Goal: Entertainment & Leisure: Browse casually

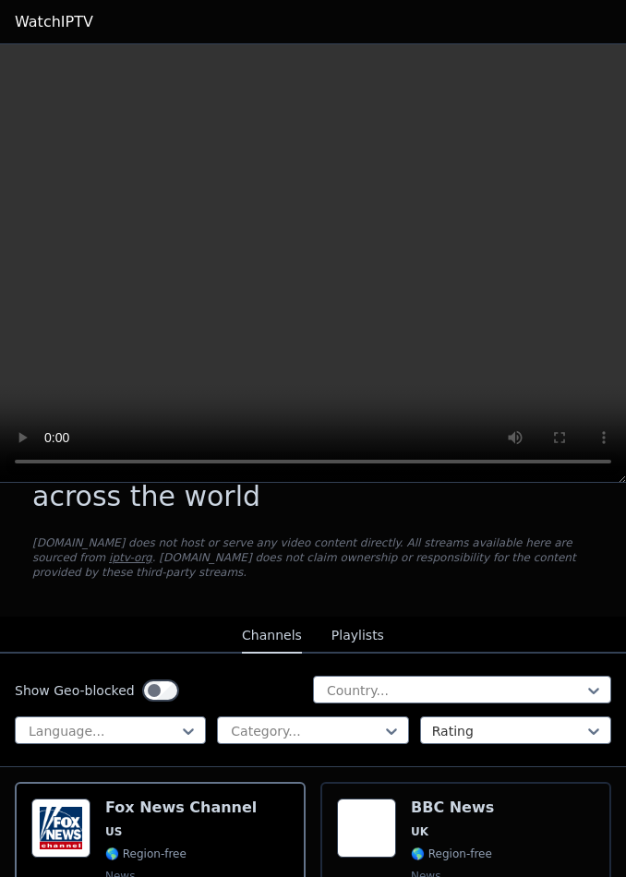
scroll to position [163, 0]
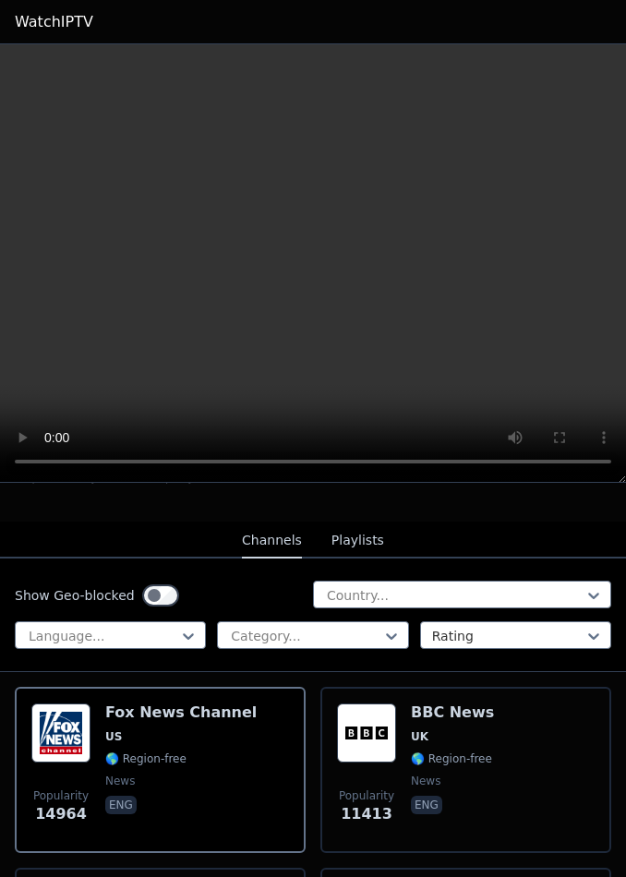
click at [390, 543] on div "Channels Playlists" at bounding box center [313, 540] width 172 height 35
click at [371, 532] on button "Playlists" at bounding box center [357, 540] width 53 height 35
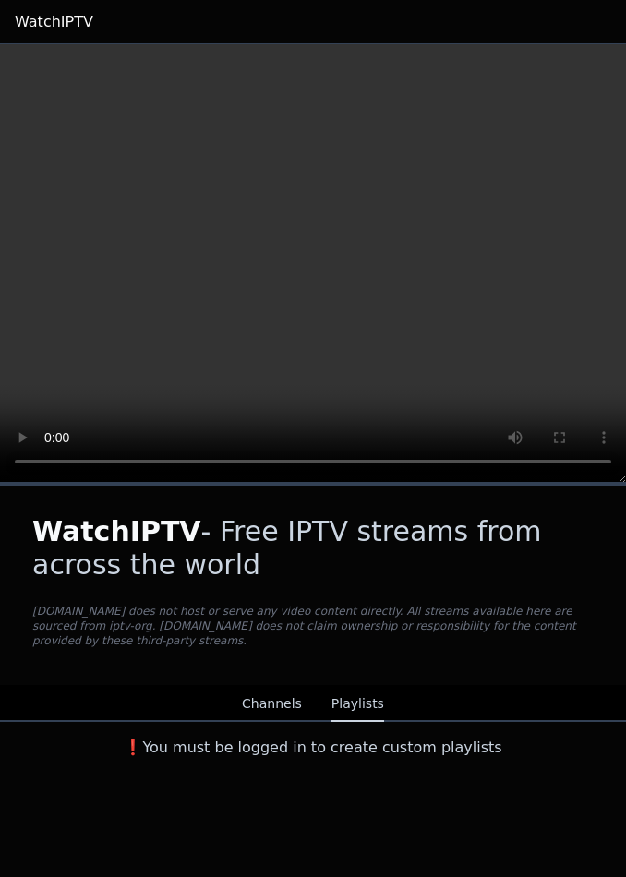
click at [291, 689] on button "Channels" at bounding box center [272, 704] width 60 height 35
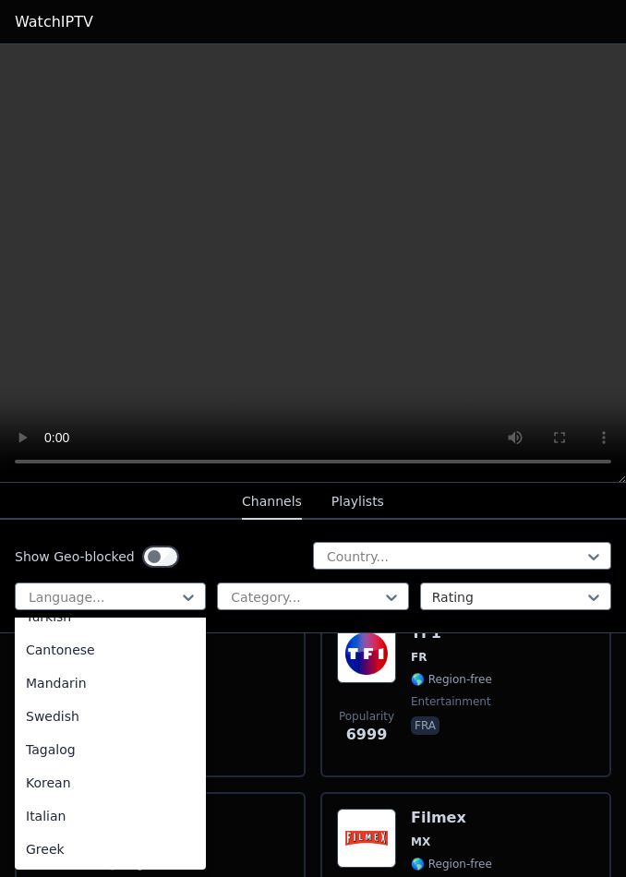
scroll to position [486, 0]
click at [132, 816] on div "Italian" at bounding box center [110, 815] width 191 height 33
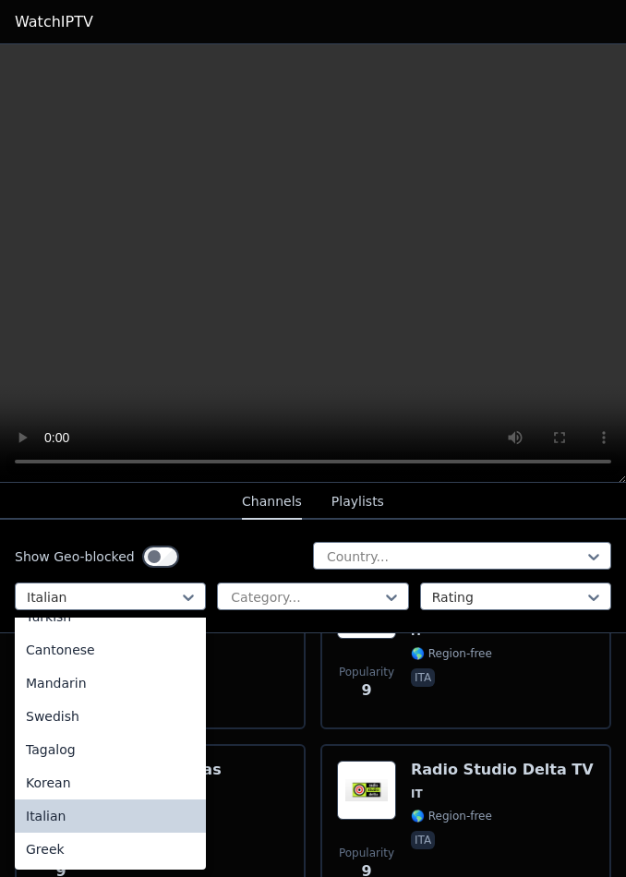
scroll to position [486, 0]
click at [152, 722] on div "Swedish" at bounding box center [110, 716] width 191 height 33
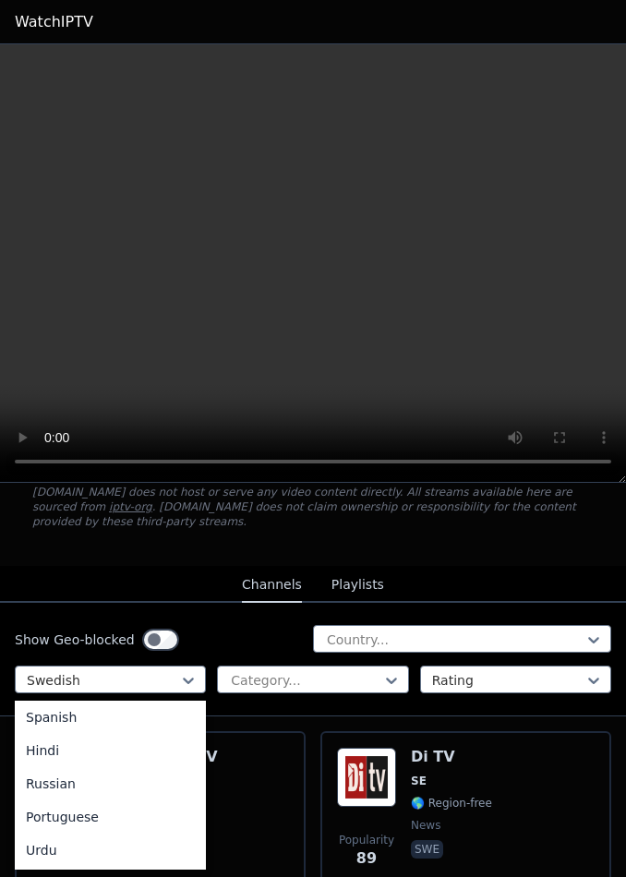
scroll to position [163, 0]
click at [166, 826] on div "Portuguese" at bounding box center [110, 823] width 191 height 33
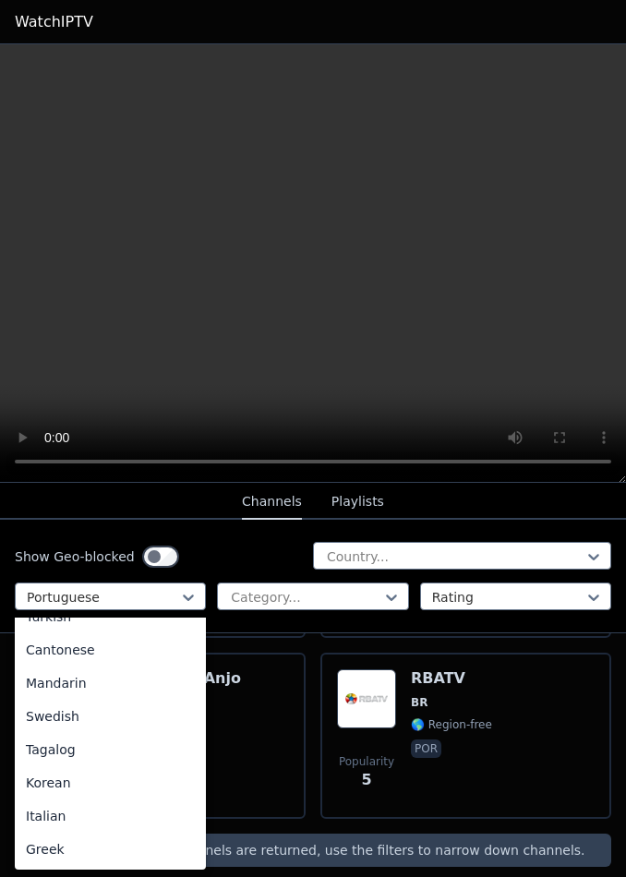
scroll to position [486, 0]
click at [129, 813] on div "Italian" at bounding box center [110, 815] width 191 height 33
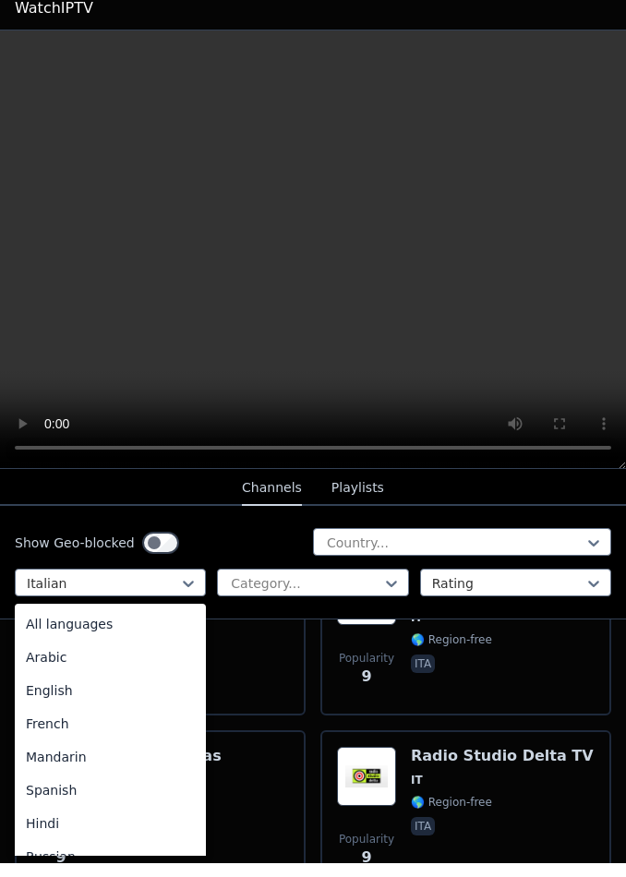
scroll to position [436, 0]
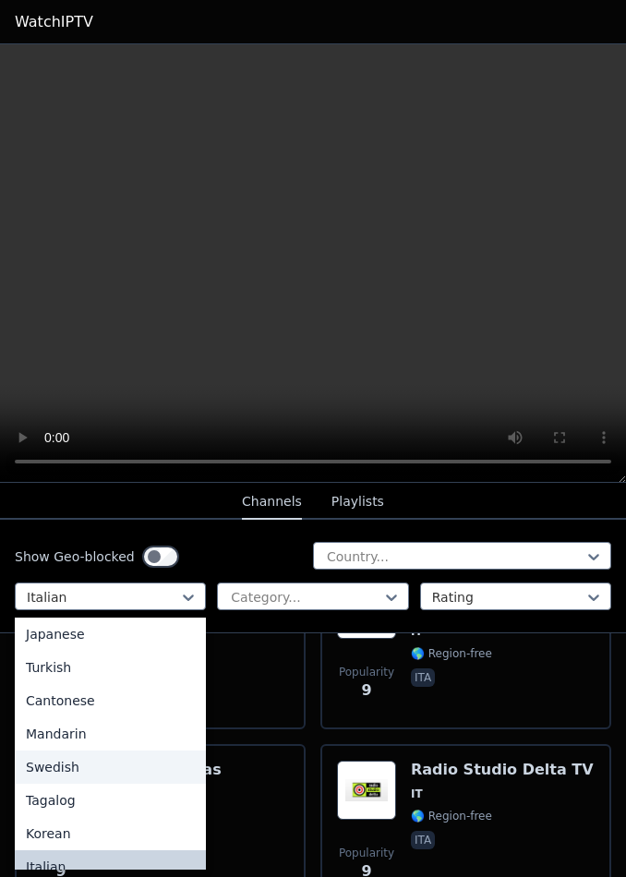
click at [131, 765] on div "Swedish" at bounding box center [110, 766] width 191 height 33
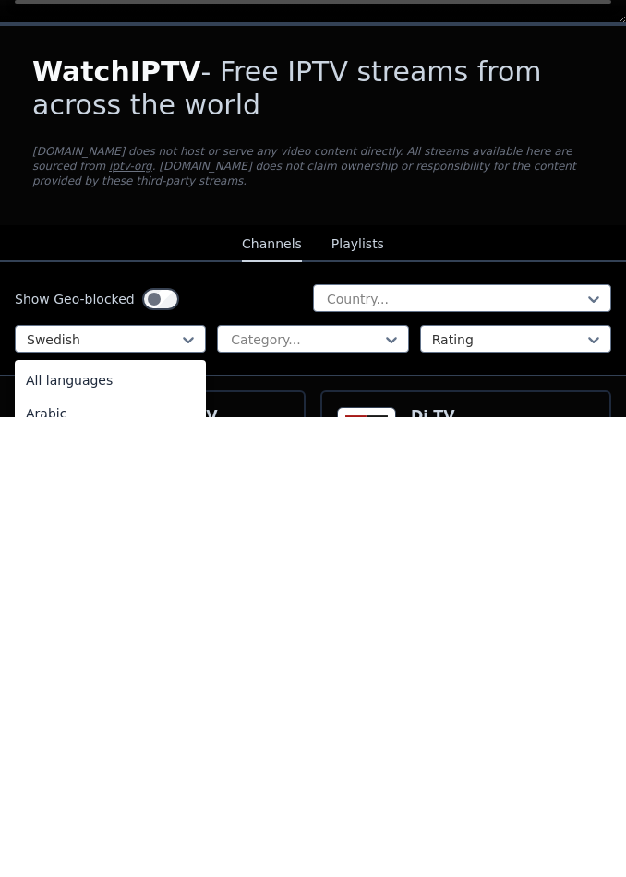
scroll to position [336, 0]
